Goal: Navigation & Orientation: Understand site structure

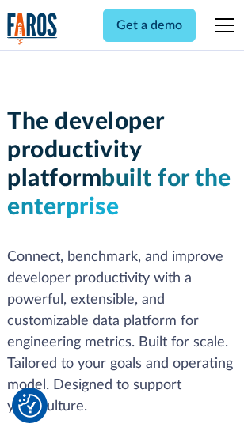
scroll to position [238, 0]
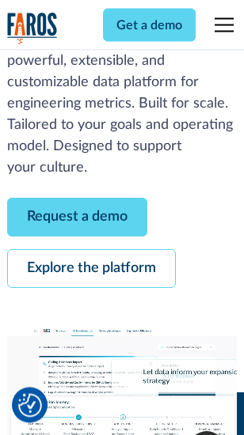
click at [78, 219] on link "Request a demo" at bounding box center [77, 218] width 140 height 39
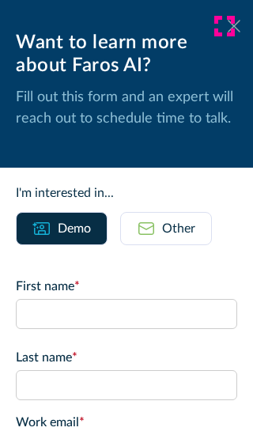
click at [228, 26] on icon at bounding box center [234, 26] width 13 height 12
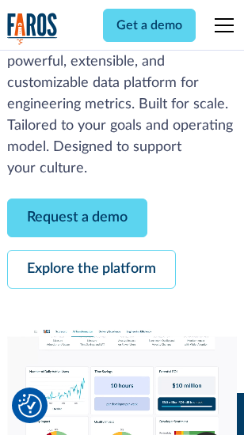
scroll to position [290, 0]
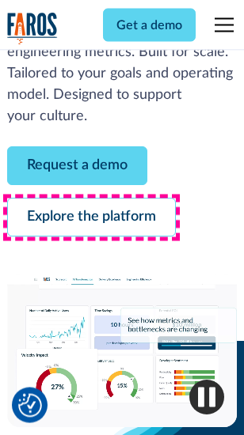
click at [91, 219] on link "Explore the platform" at bounding box center [91, 218] width 169 height 39
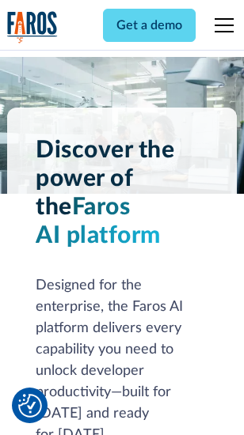
scroll to position [12068, 0]
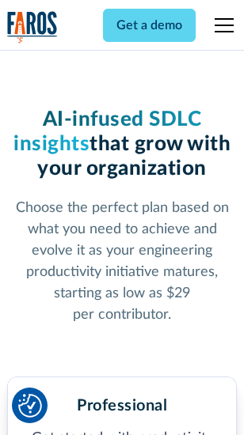
scroll to position [2516, 0]
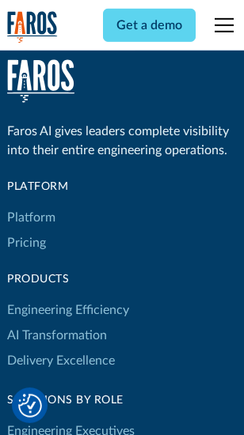
click at [31, 218] on link "Platform" at bounding box center [31, 217] width 48 height 25
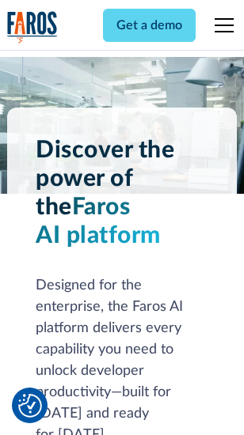
scroll to position [12576, 0]
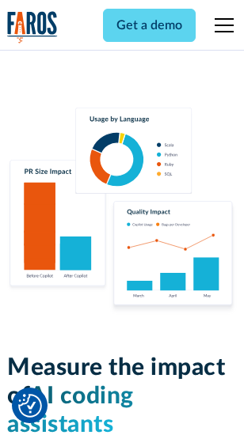
scroll to position [9891, 0]
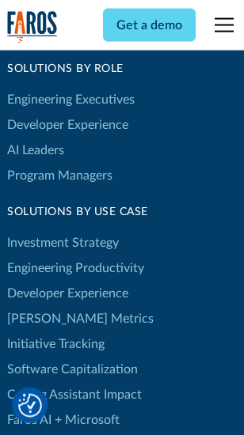
click at [48, 306] on link "[PERSON_NAME] Metrics" at bounding box center [80, 318] width 146 height 25
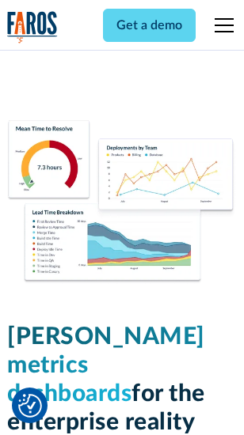
scroll to position [7016, 0]
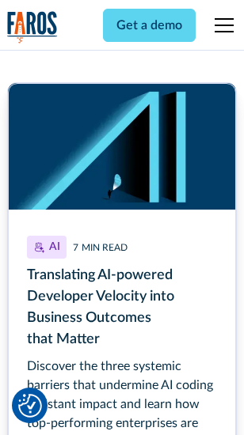
scroll to position [7174, 0]
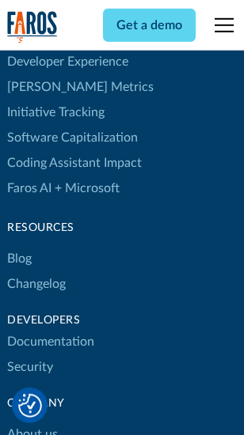
click at [36, 272] on link "Changelog" at bounding box center [36, 284] width 59 height 25
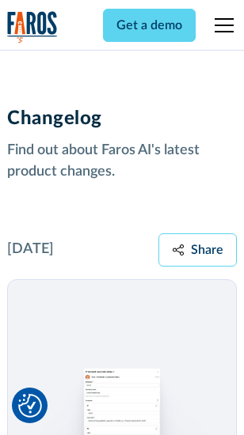
scroll to position [19422, 0]
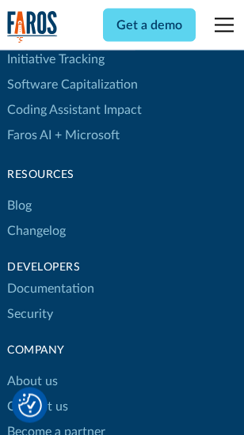
click at [32, 370] on link "About us" at bounding box center [32, 382] width 51 height 25
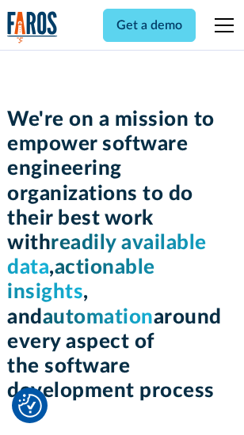
scroll to position [5482, 0]
